Goal: Transaction & Acquisition: Purchase product/service

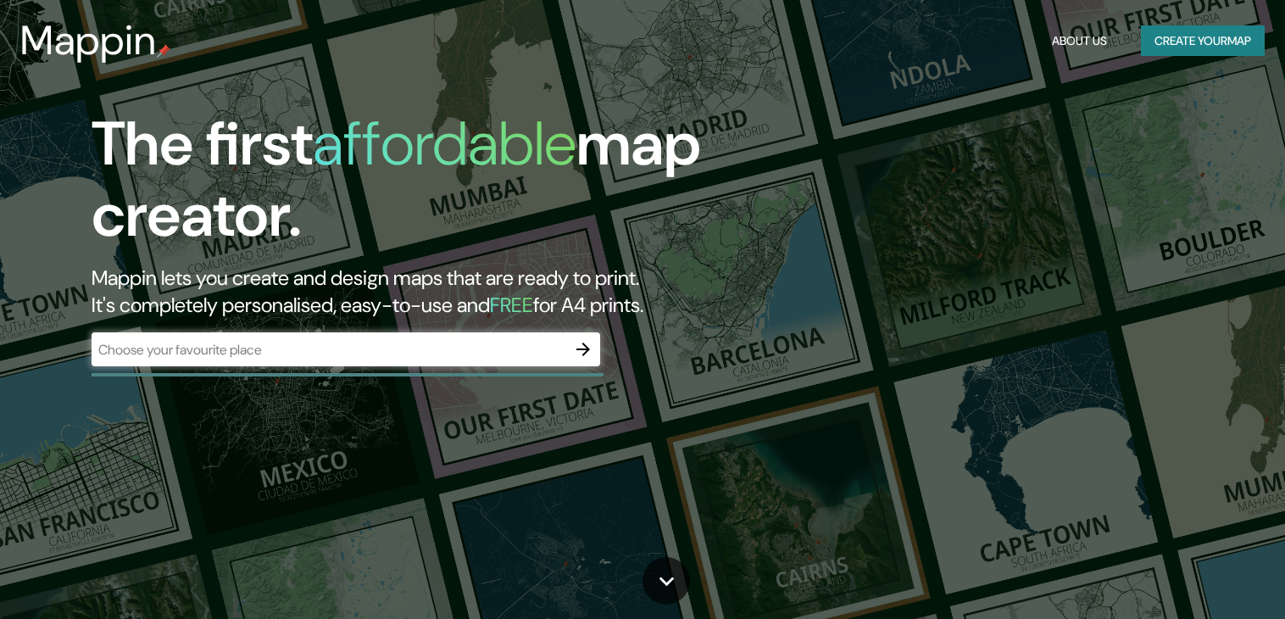
click at [298, 187] on h1 "The first affordable map creator." at bounding box center [413, 187] width 643 height 156
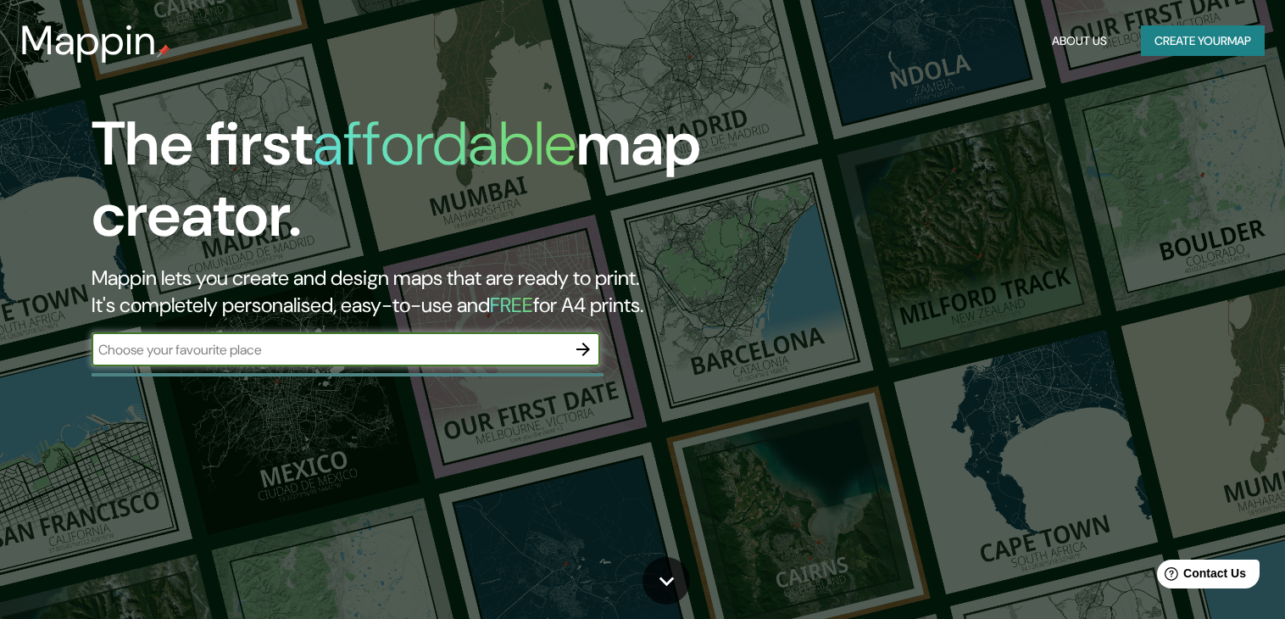
click at [505, 346] on input "text" at bounding box center [329, 349] width 475 height 19
type input "Cancun"
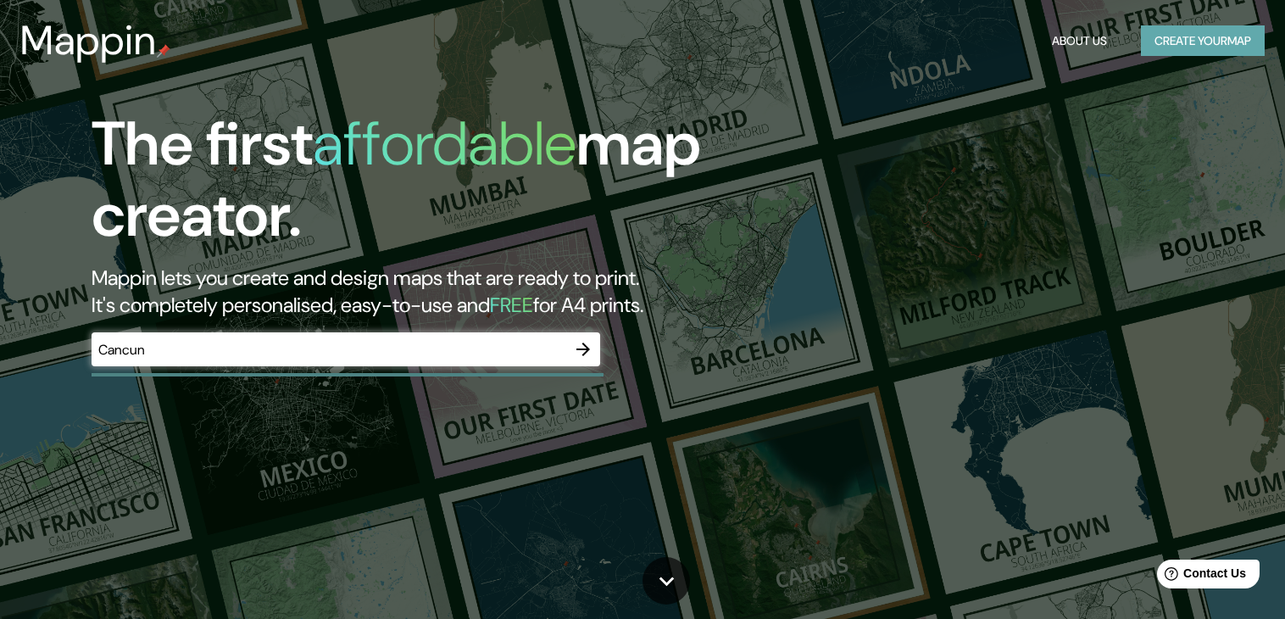
click at [1192, 40] on button "Create your map" at bounding box center [1203, 40] width 124 height 31
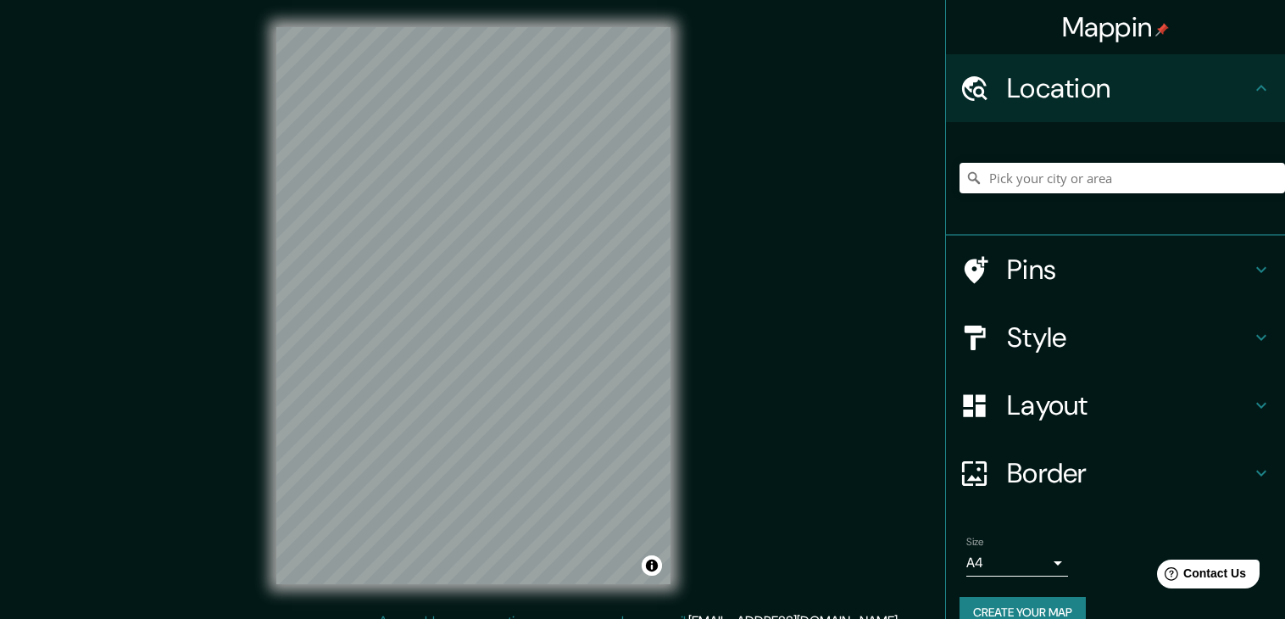
click at [749, 223] on div "Mappin Location Pins Style Layout Border Choose a border. Hint : you can make l…" at bounding box center [642, 319] width 1285 height 638
click at [1078, 181] on input "Pick your city or area" at bounding box center [1123, 178] width 326 height 31
type input "Cancún, [PERSON_NAME][GEOGRAPHIC_DATA], [GEOGRAPHIC_DATA]"
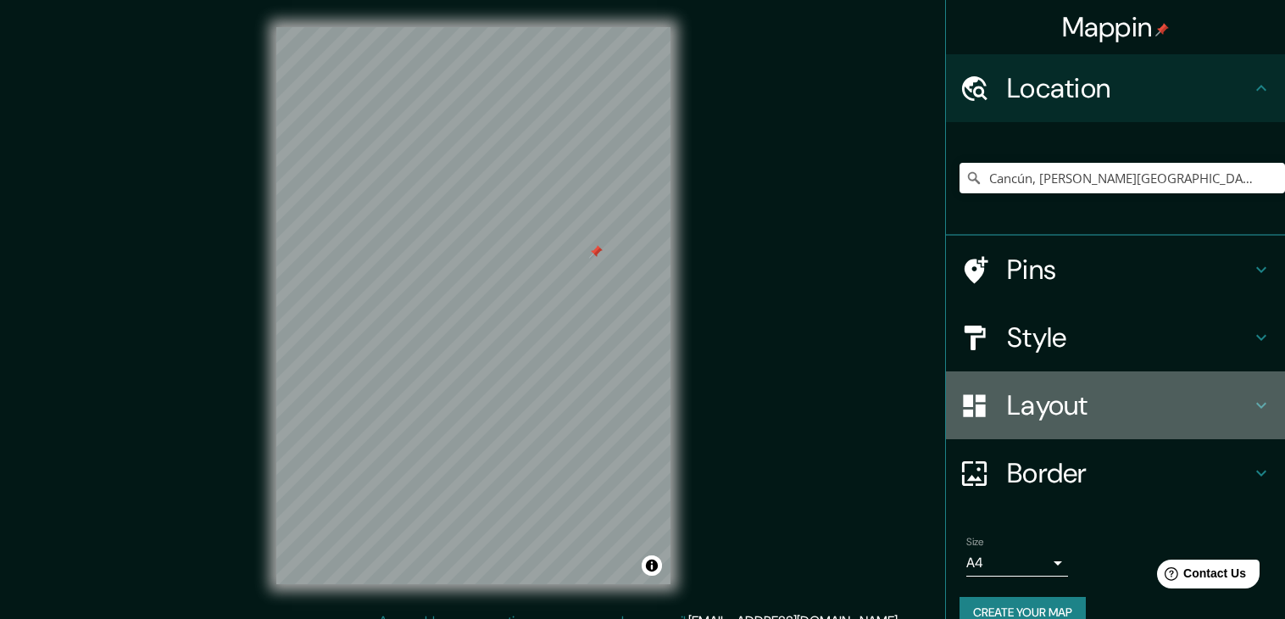
click at [1007, 391] on h4 "Layout" at bounding box center [1129, 405] width 244 height 34
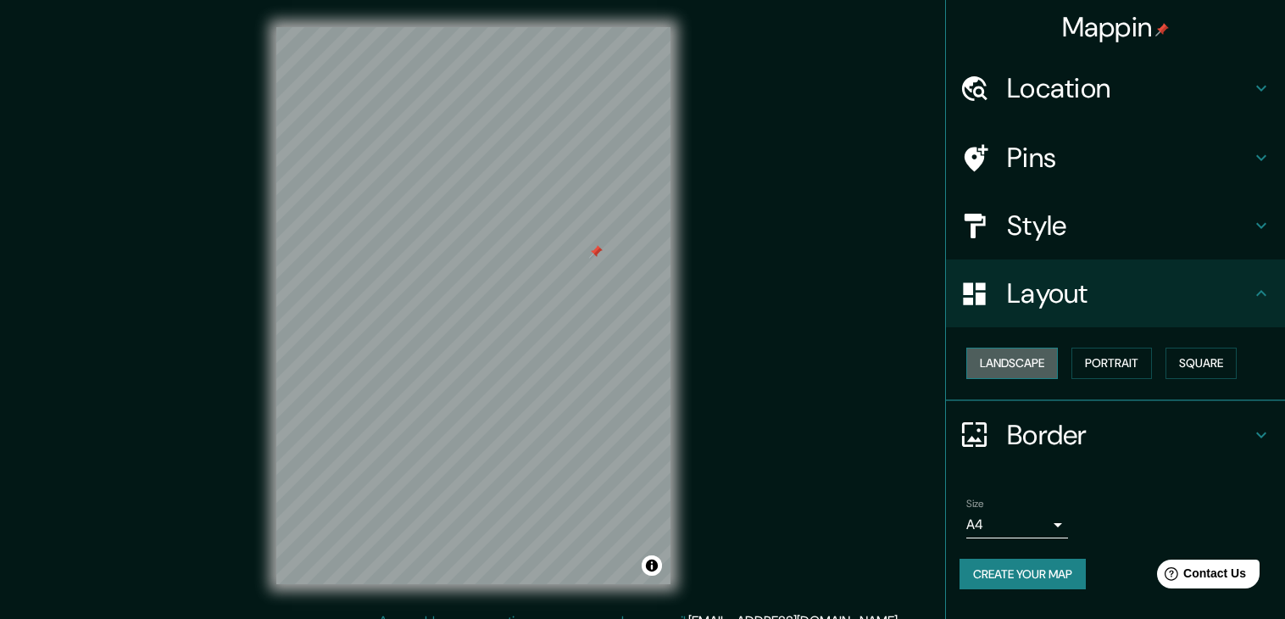
click at [1050, 361] on button "Landscape" at bounding box center [1012, 363] width 92 height 31
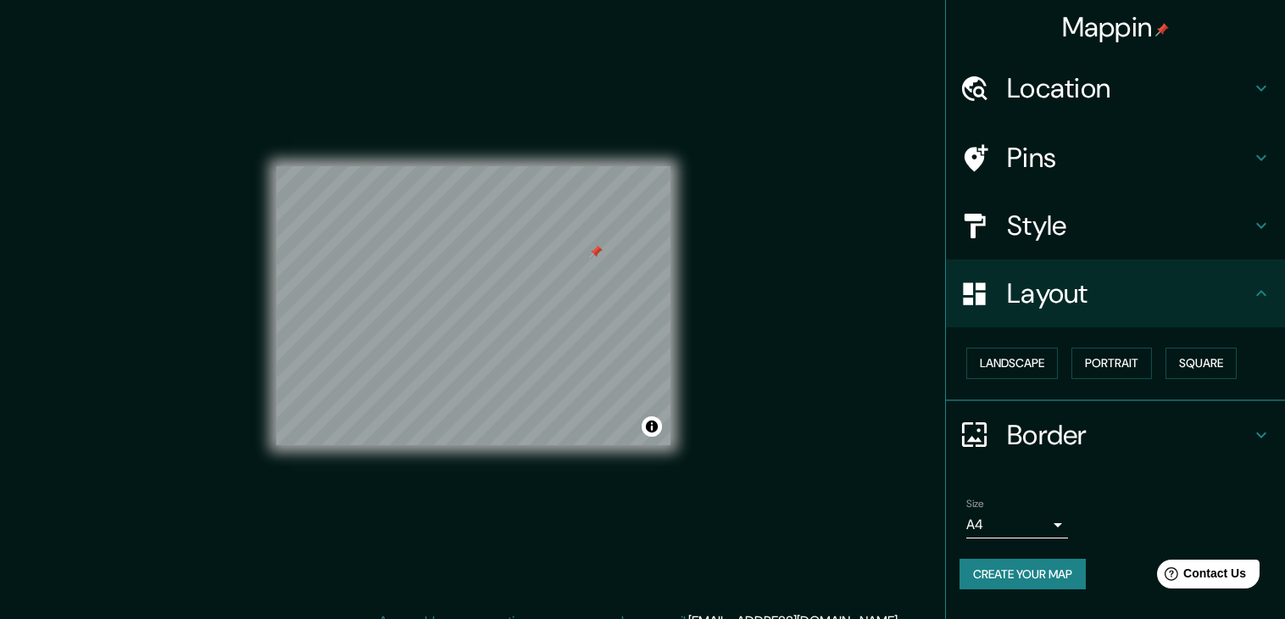
click at [1165, 363] on div "Landscape [GEOGRAPHIC_DATA]" at bounding box center [1123, 363] width 326 height 45
click at [1118, 359] on button "Portrait" at bounding box center [1112, 363] width 81 height 31
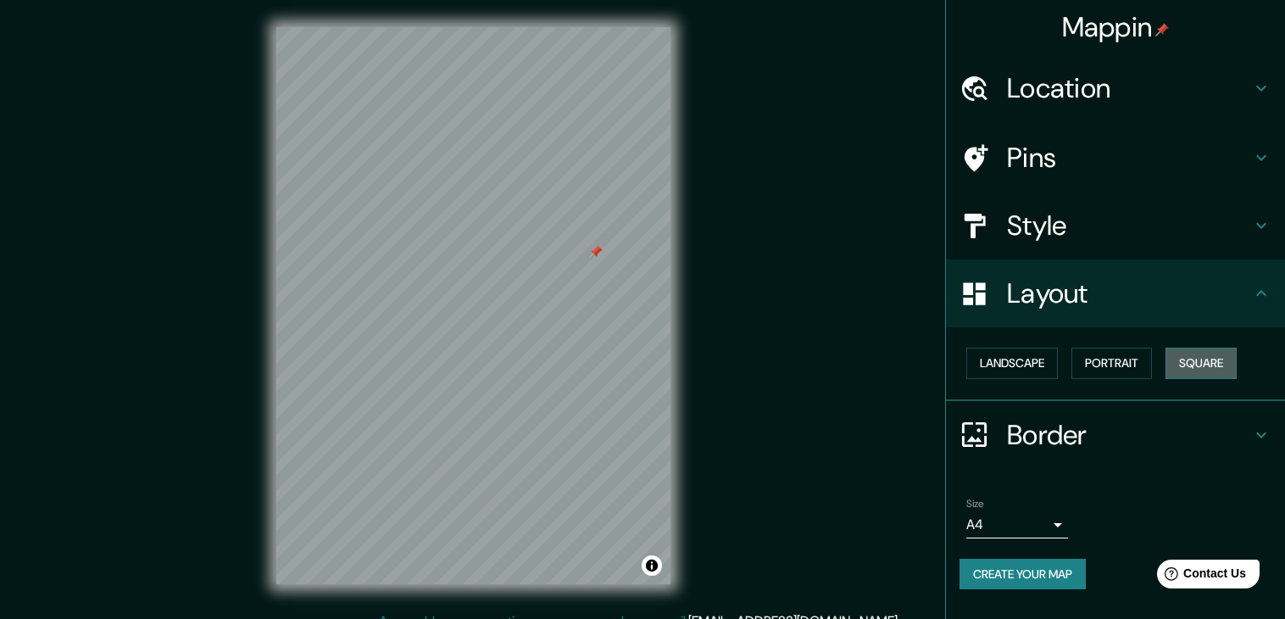
click at [1211, 357] on button "Square" at bounding box center [1201, 363] width 71 height 31
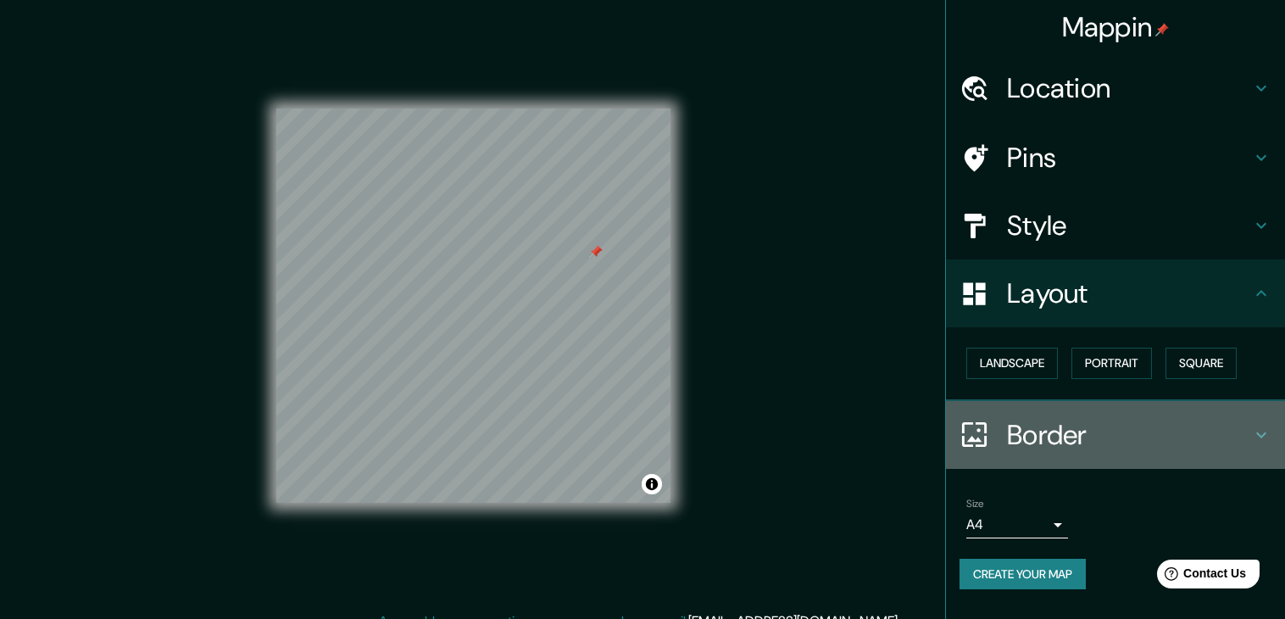
click at [1008, 455] on div "Border" at bounding box center [1115, 435] width 339 height 68
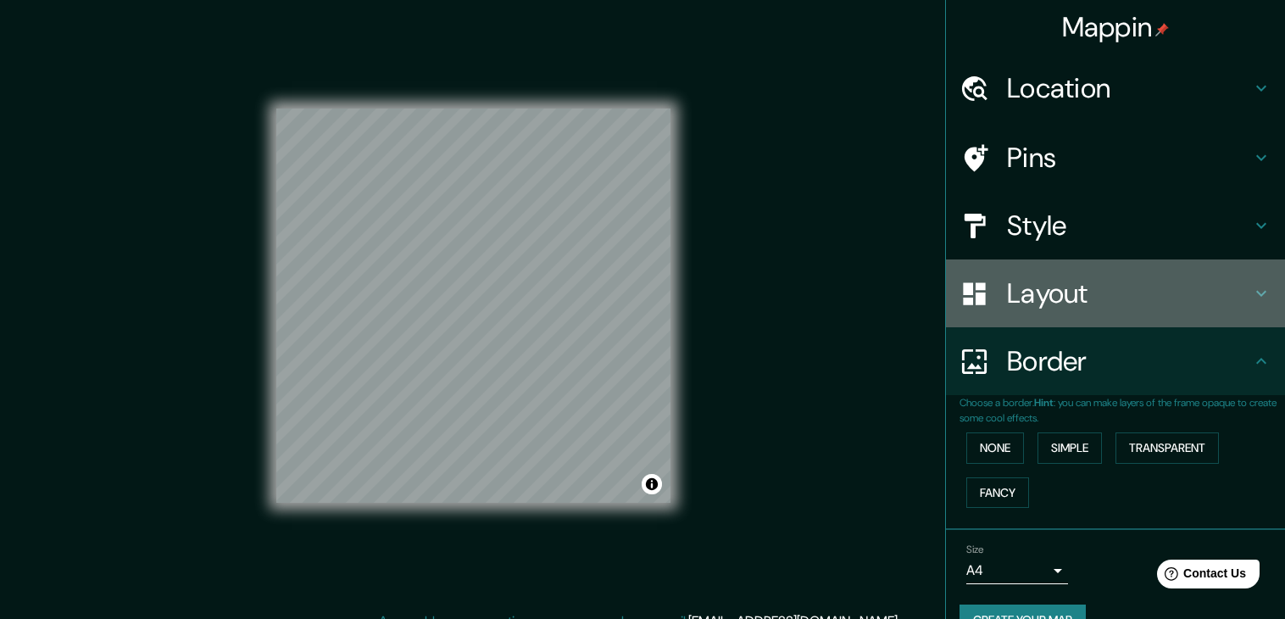
click at [1065, 279] on h4 "Layout" at bounding box center [1129, 293] width 244 height 34
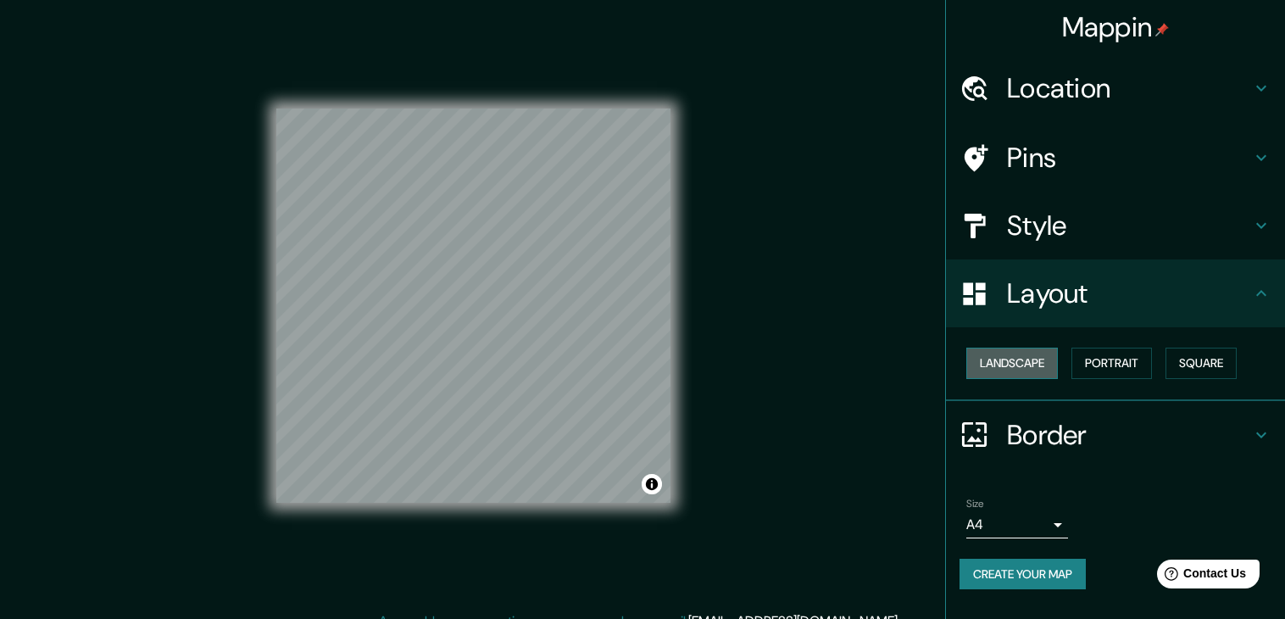
click at [997, 361] on button "Landscape" at bounding box center [1012, 363] width 92 height 31
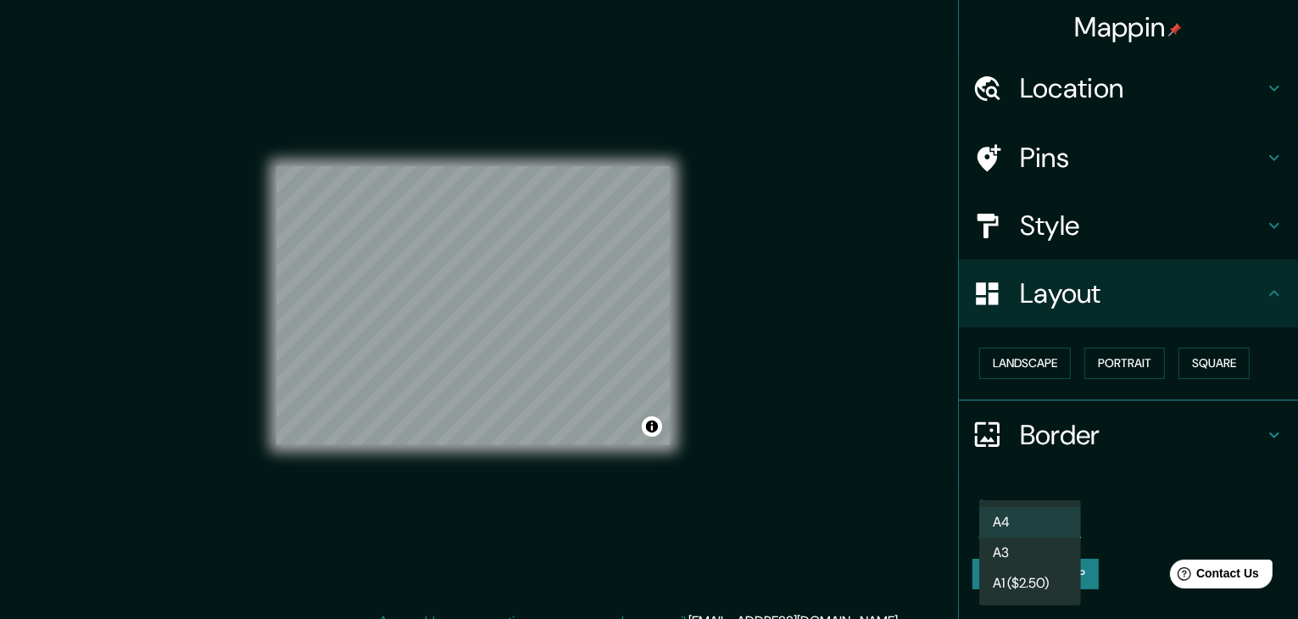
click at [1025, 520] on body "Mappin Location [GEOGRAPHIC_DATA], [PERSON_NAME][GEOGRAPHIC_DATA], [GEOGRAPHIC_…" at bounding box center [649, 309] width 1298 height 619
click at [1033, 550] on li "A3" at bounding box center [1030, 552] width 102 height 31
click at [1038, 523] on body "Mappin Location [GEOGRAPHIC_DATA], [PERSON_NAME][GEOGRAPHIC_DATA], [GEOGRAPHIC_…" at bounding box center [649, 309] width 1298 height 619
click at [1038, 576] on li "A1 ($2.50)" at bounding box center [1030, 583] width 102 height 31
type input "a3"
